Goal: Navigation & Orientation: Find specific page/section

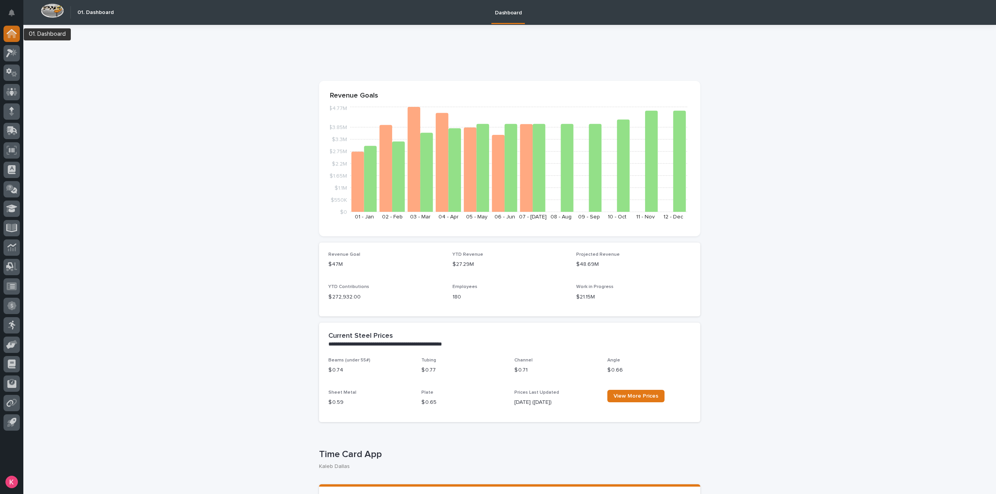
click at [11, 36] on icon at bounding box center [12, 33] width 10 height 9
